Goal: Task Accomplishment & Management: Complete application form

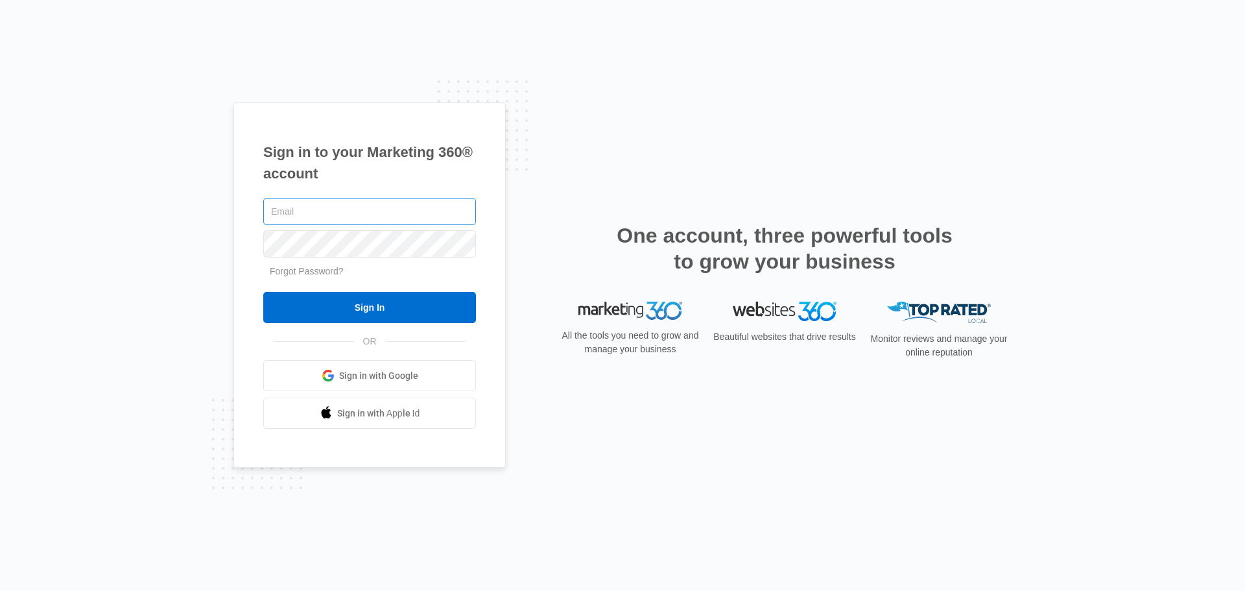
click at [397, 217] on input "text" at bounding box center [369, 211] width 213 height 27
type input "846publishing@gmail.com"
click at [263, 292] on input "Sign In" at bounding box center [369, 307] width 213 height 31
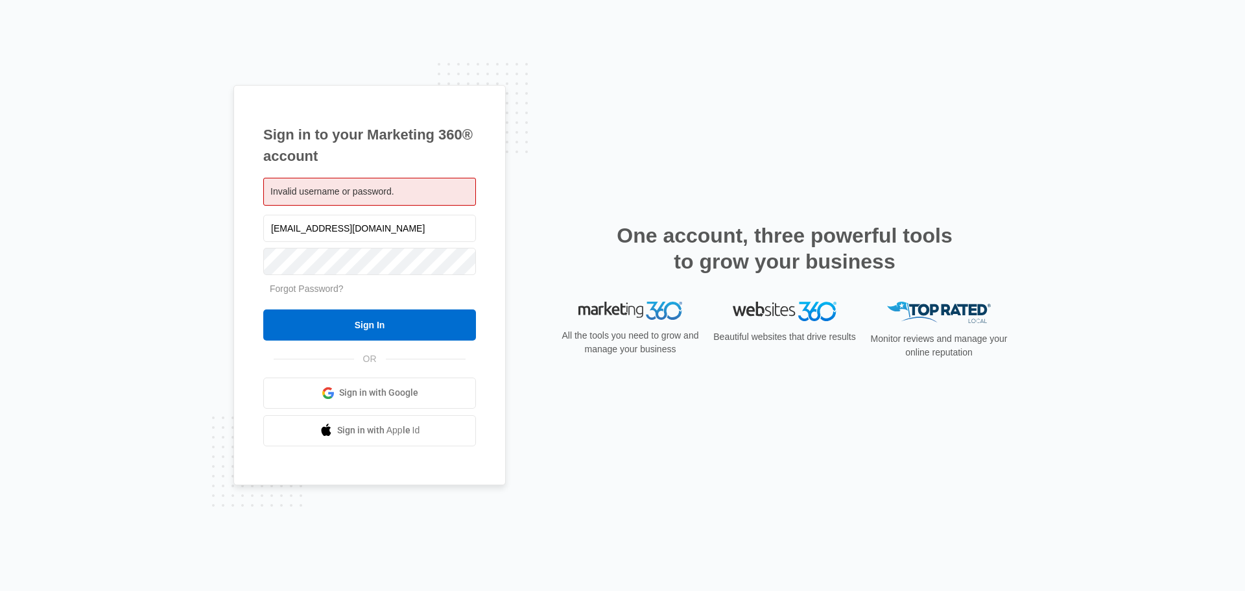
click at [368, 190] on span "Invalid username or password." at bounding box center [332, 191] width 124 height 10
click at [312, 285] on link "Forgot Password?" at bounding box center [307, 288] width 74 height 10
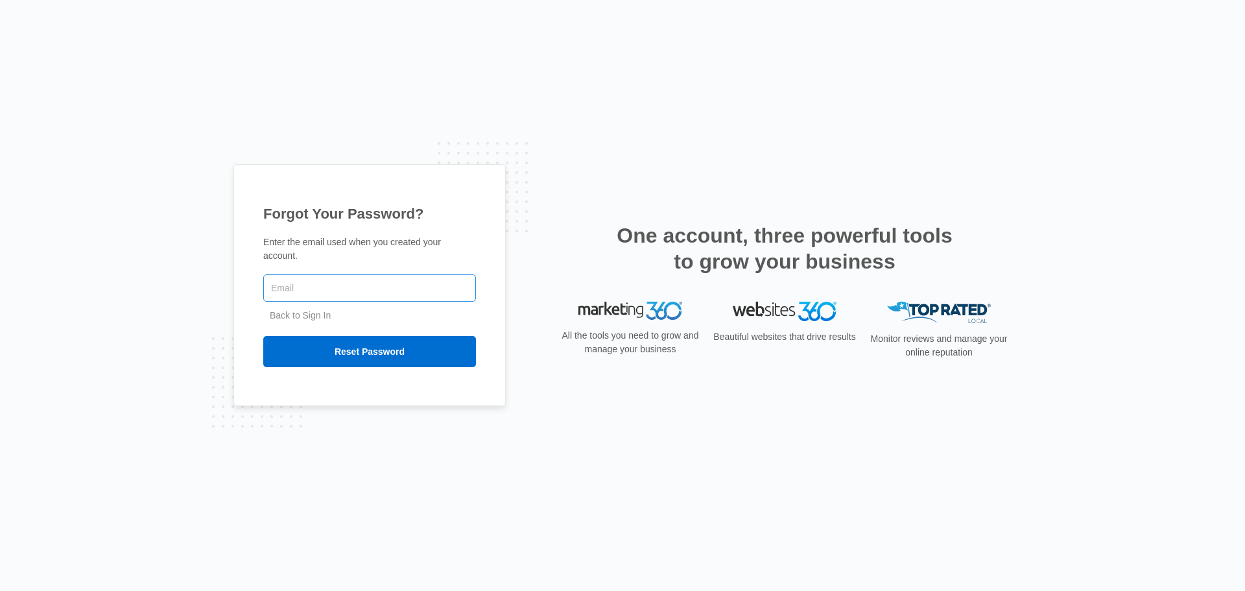
drag, startPoint x: 0, startPoint y: 0, endPoint x: 312, endPoint y: 285, distance: 422.6
click at [312, 285] on input "text" at bounding box center [369, 287] width 213 height 27
type input "[EMAIL_ADDRESS][DOMAIN_NAME]"
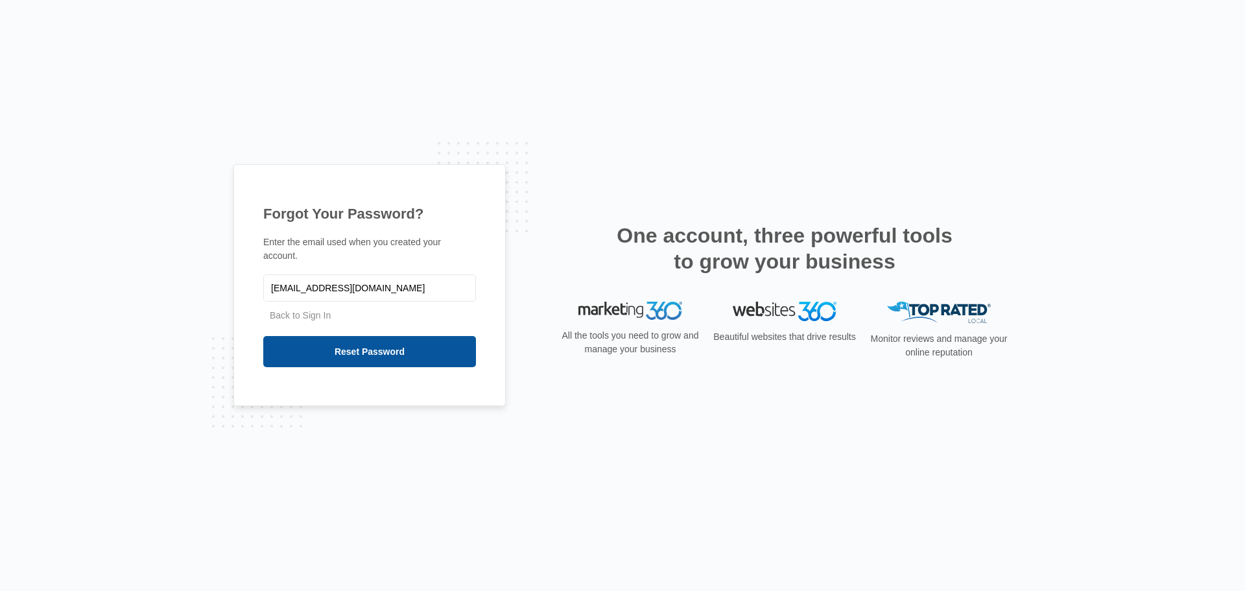
click at [375, 352] on input "Reset Password" at bounding box center [369, 351] width 213 height 31
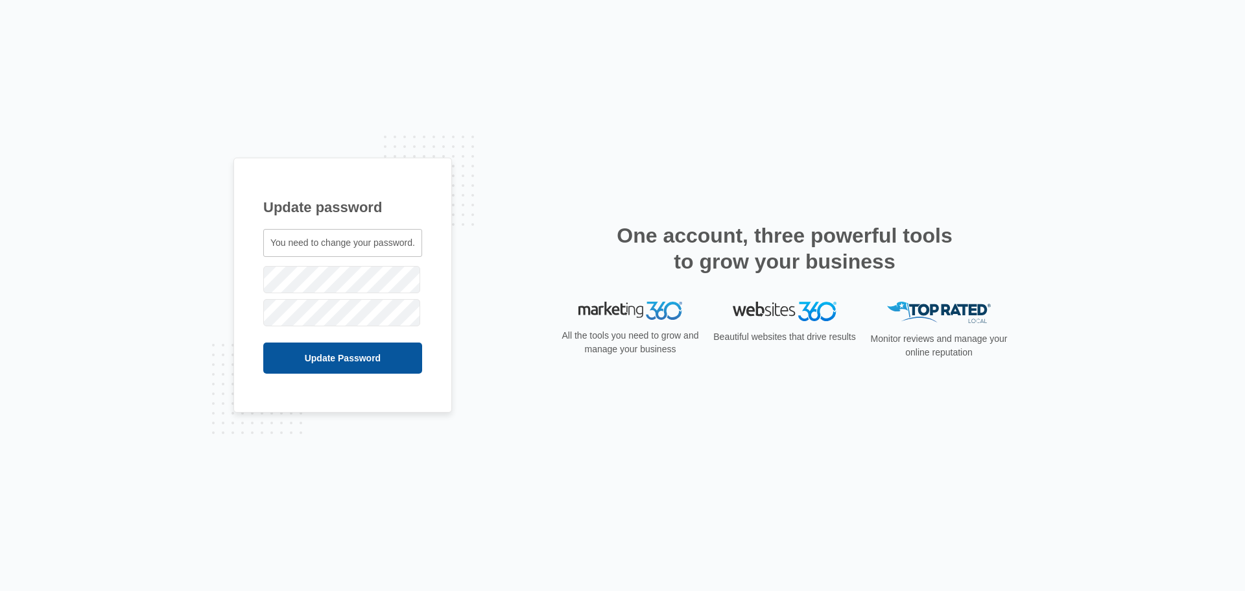
click at [318, 357] on input "Update Password" at bounding box center [342, 357] width 159 height 31
click at [340, 359] on input "Update Password" at bounding box center [326, 357] width 126 height 31
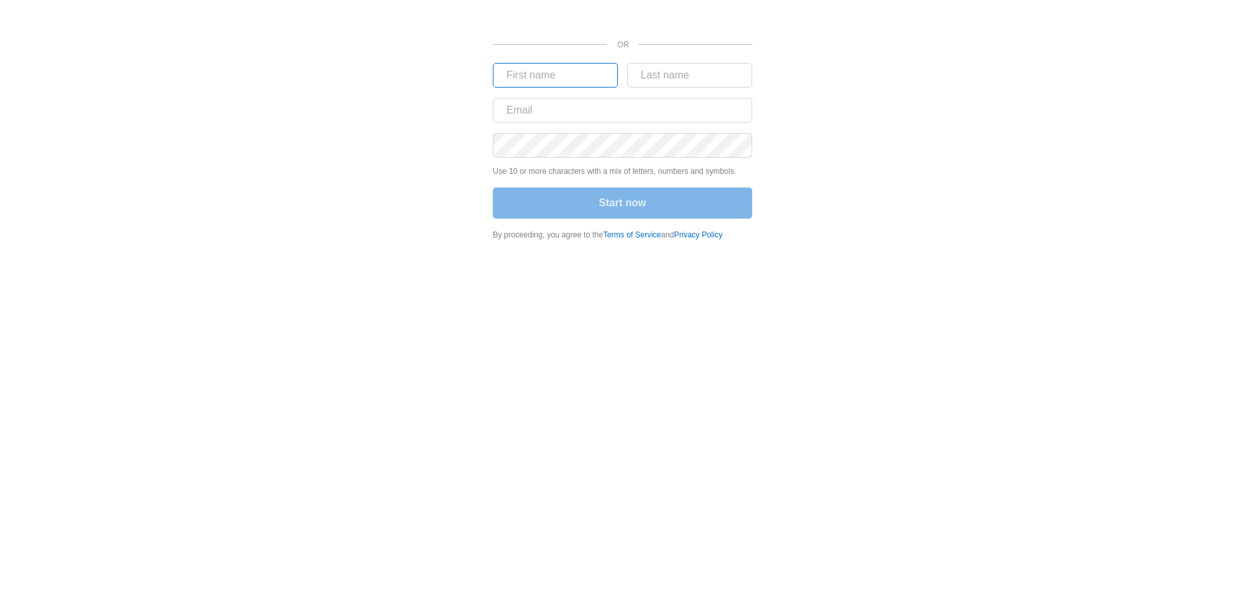
click at [568, 64] on input "text" at bounding box center [555, 75] width 125 height 25
type input "ANGELA"
type input "COSTA"
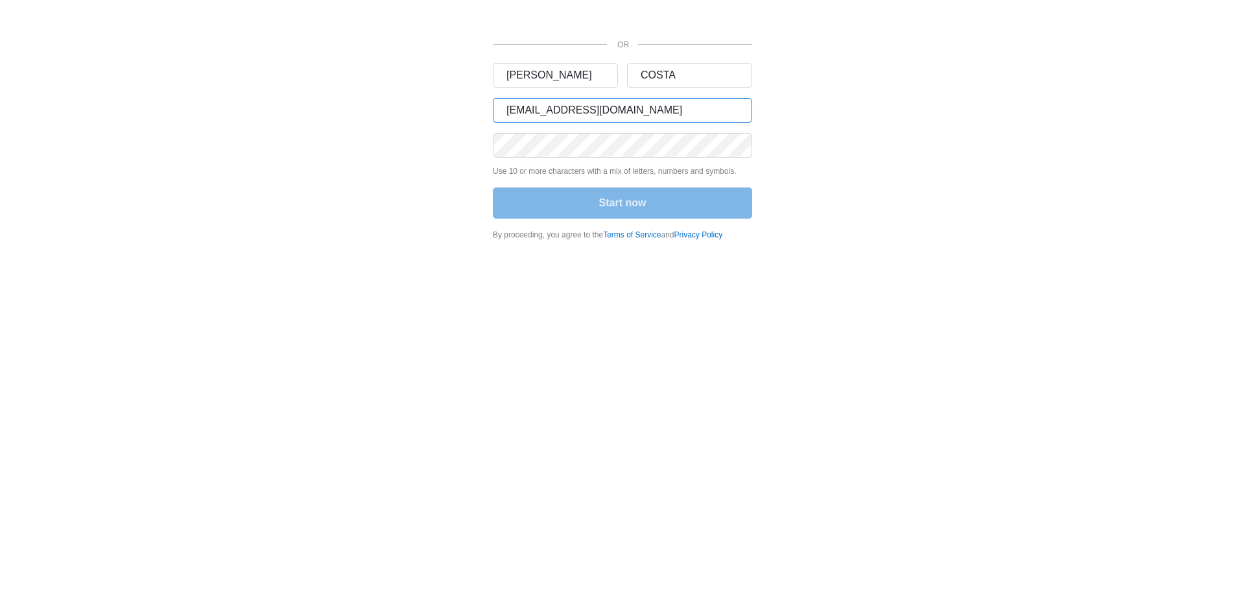
click at [554, 114] on input "sixtypercentman@gmail.com" at bounding box center [622, 110] width 259 height 25
type input "846publishing@gmail.com"
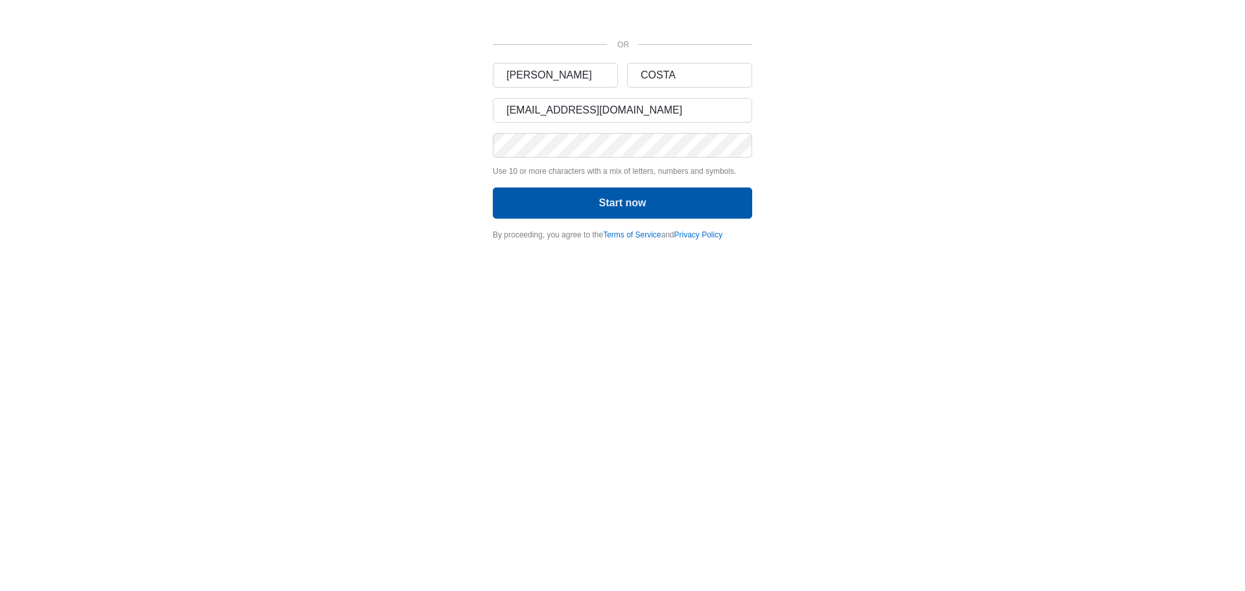
click at [624, 194] on button "Start now" at bounding box center [622, 202] width 259 height 31
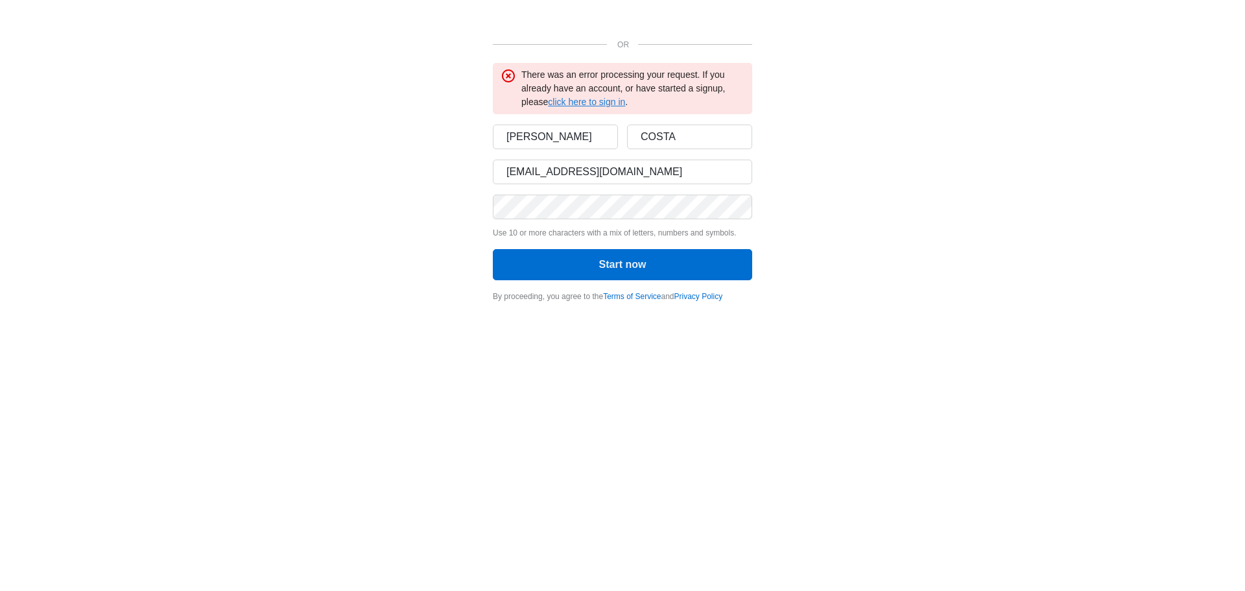
click at [591, 102] on link "click here to sign in" at bounding box center [586, 102] width 77 height 10
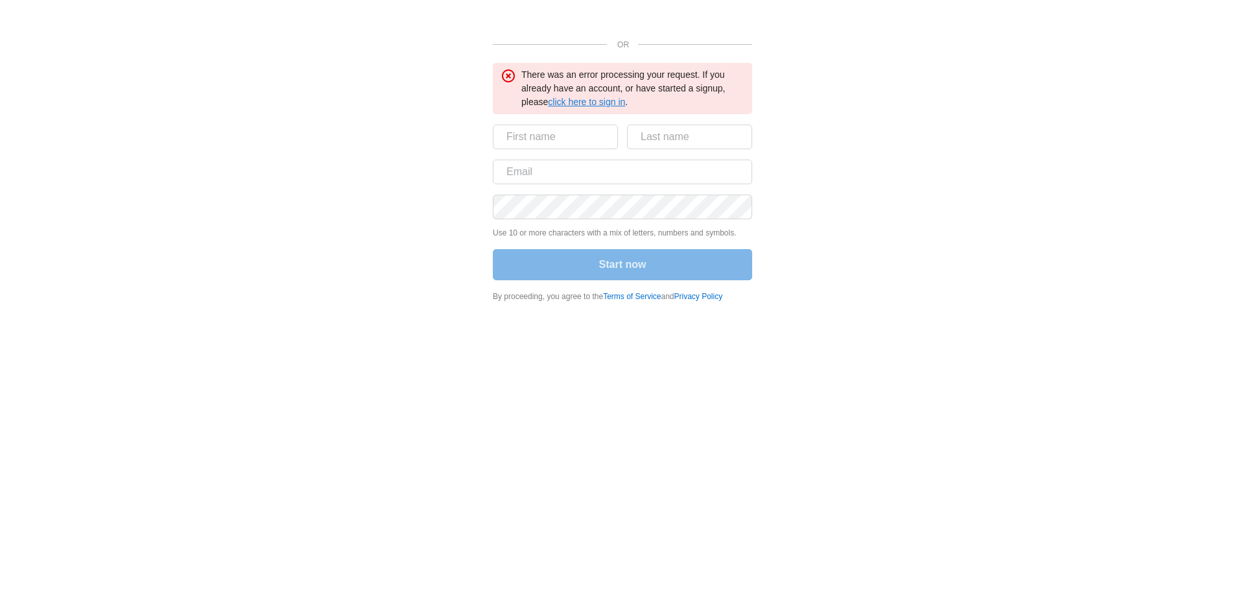
click at [590, 97] on link "click here to sign in" at bounding box center [586, 102] width 77 height 10
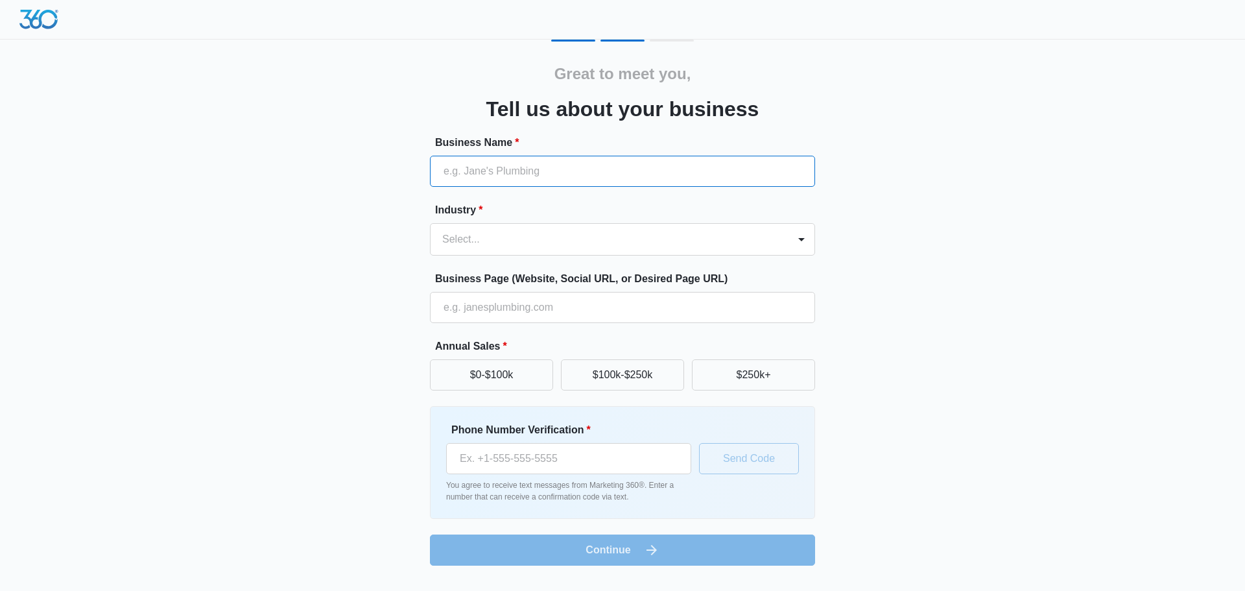
click at [565, 168] on input "Business Name *" at bounding box center [622, 171] width 385 height 31
type input "846 Publishing"
type input "(817) 606-7368"
click at [575, 241] on div at bounding box center [606, 239] width 329 height 18
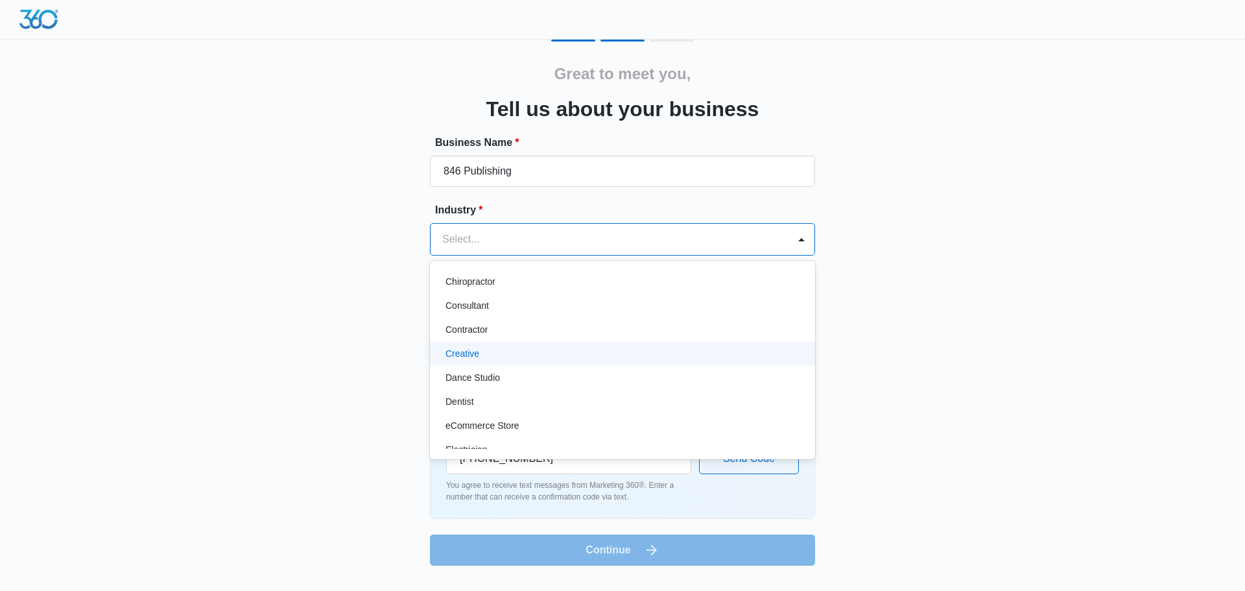
scroll to position [194, 0]
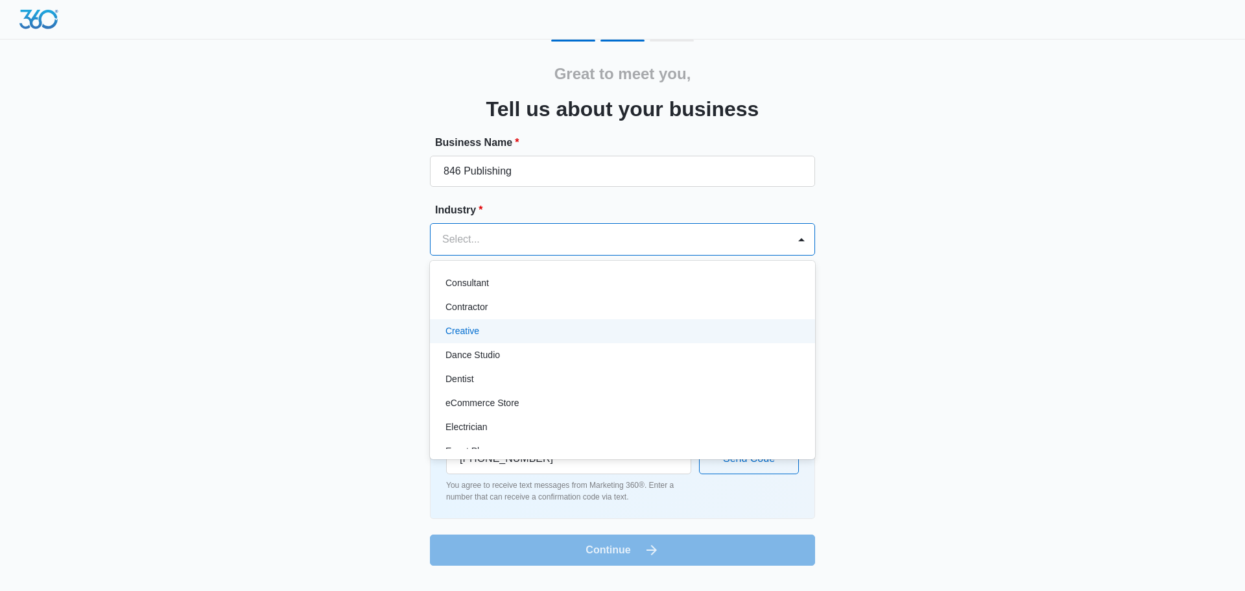
click at [545, 339] on div "Creative" at bounding box center [622, 331] width 385 height 24
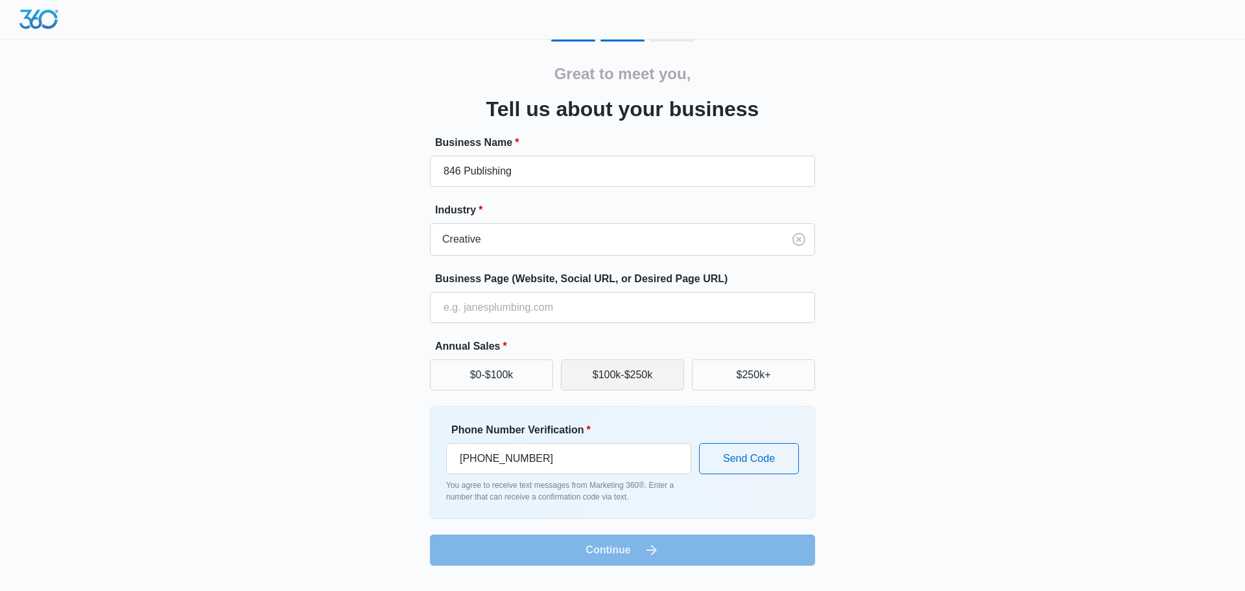
click at [590, 363] on button "$100k-$250k" at bounding box center [622, 374] width 123 height 31
click at [742, 458] on button "Send Code" at bounding box center [749, 458] width 100 height 31
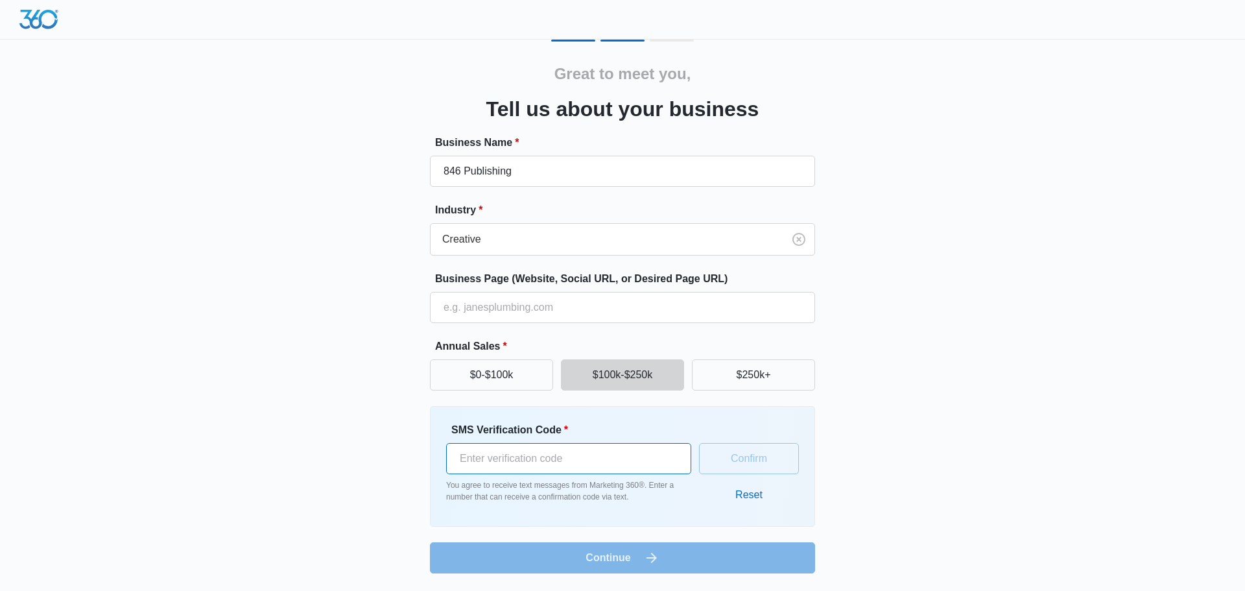
click at [557, 462] on input "SMS Verification Code *" at bounding box center [568, 458] width 245 height 31
type input "678301"
click at [742, 463] on button "Confirm" at bounding box center [749, 458] width 100 height 31
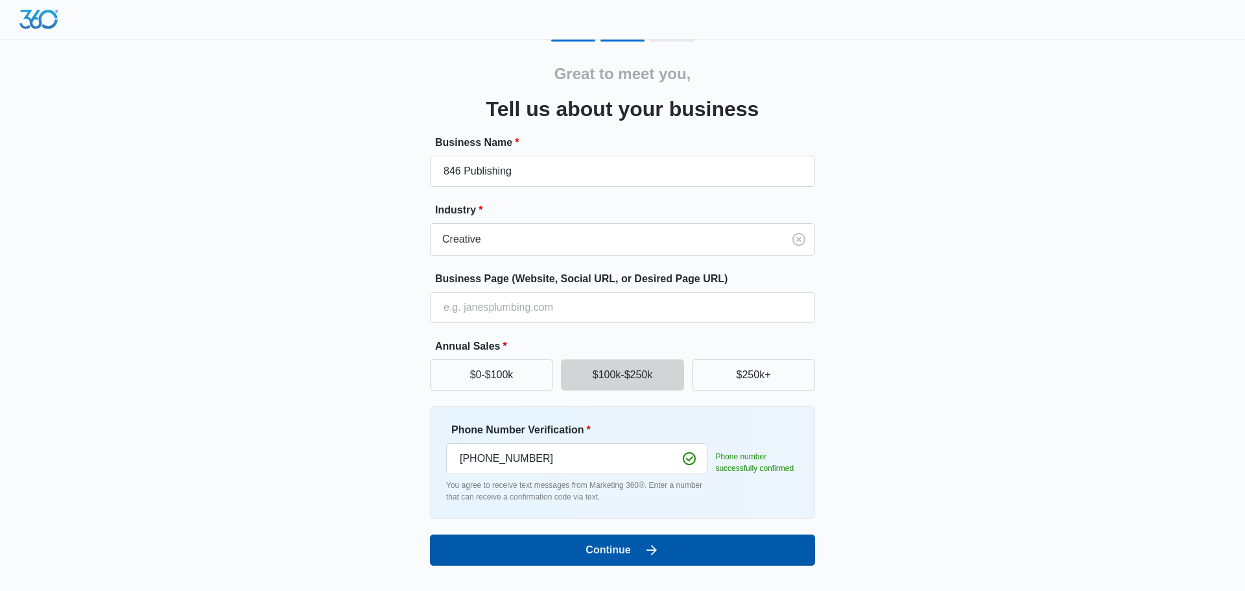
click at [708, 554] on button "Continue" at bounding box center [622, 549] width 385 height 31
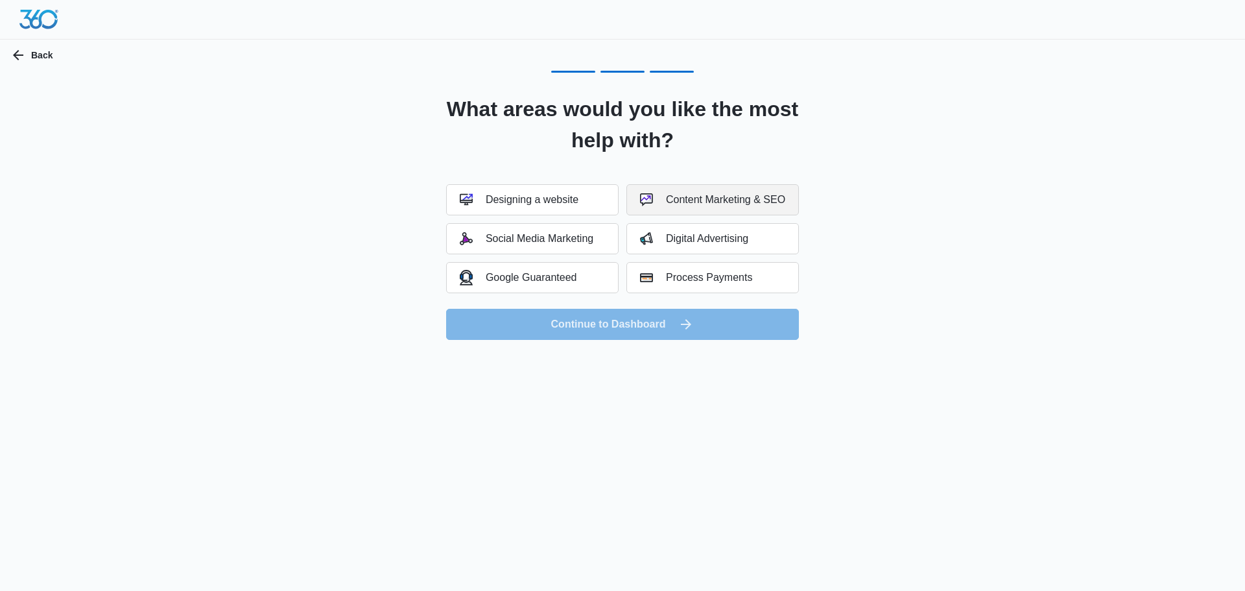
click at [740, 202] on div "Content Marketing & SEO" at bounding box center [712, 199] width 145 height 13
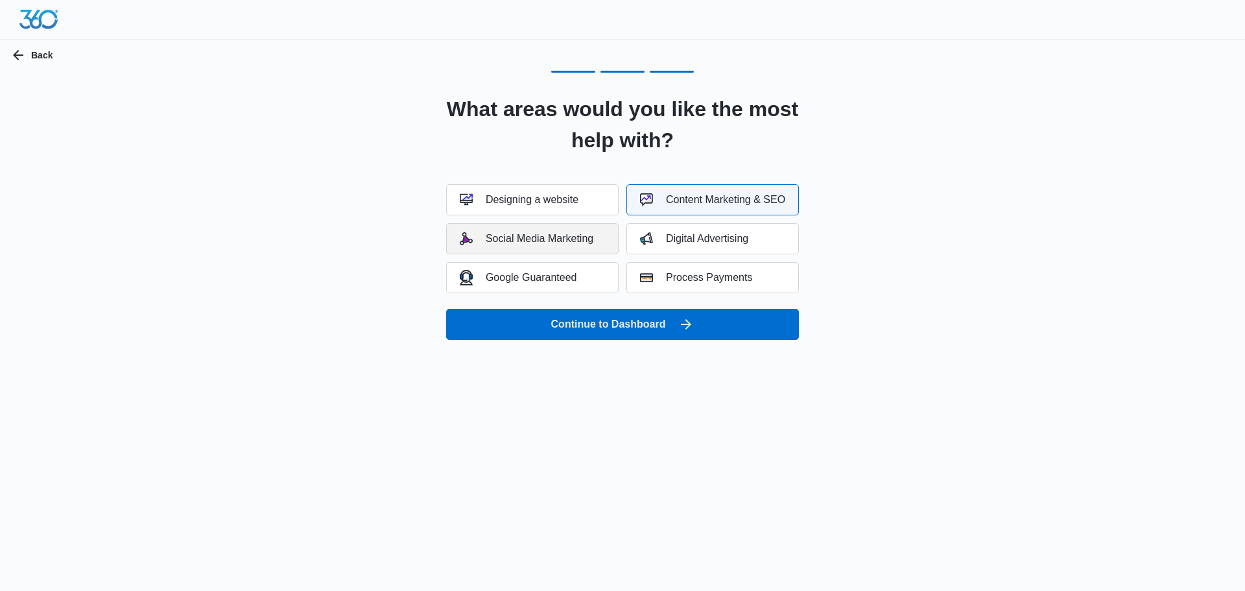
click at [580, 236] on div "Social Media Marketing" at bounding box center [527, 238] width 134 height 13
click at [717, 245] on button "Digital Advertising" at bounding box center [712, 238] width 172 height 31
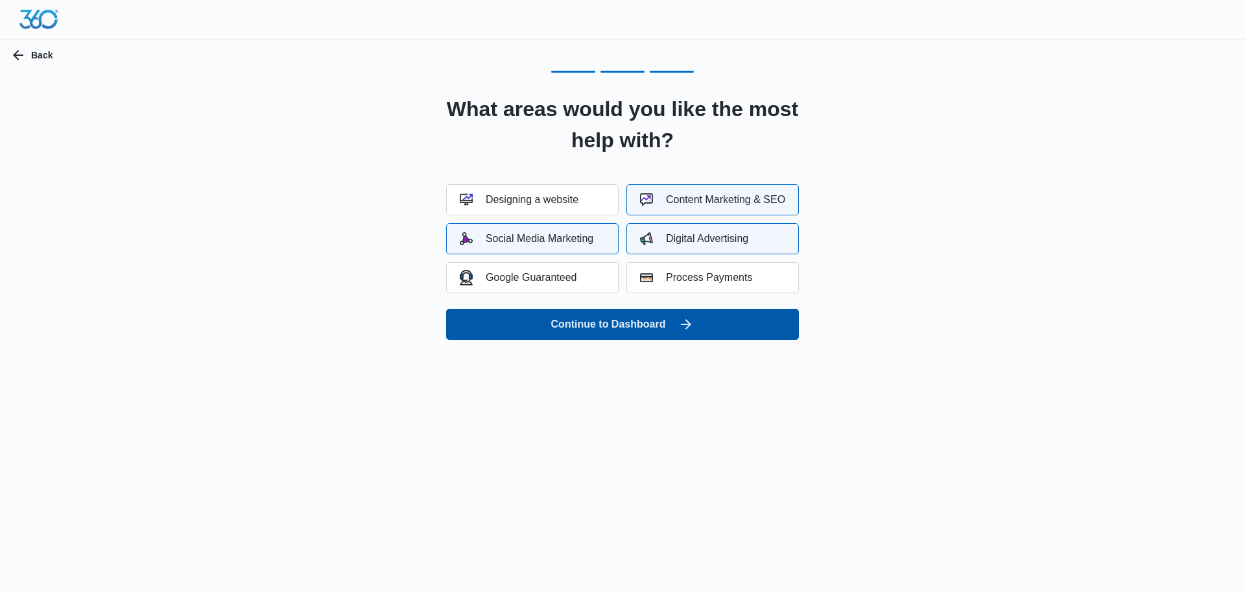
click at [678, 334] on button "Continue to Dashboard" at bounding box center [622, 324] width 353 height 31
